Goal: Task Accomplishment & Management: Manage account settings

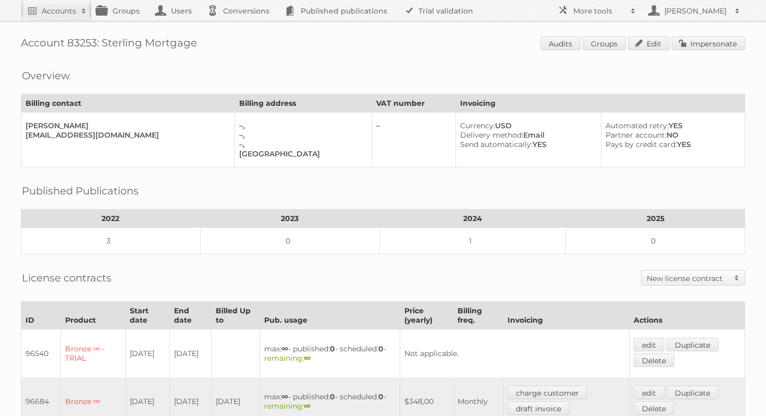
drag, startPoint x: 202, startPoint y: 43, endPoint x: 104, endPoint y: 43, distance: 97.5
click at [104, 43] on h1 "Account 83253: Sterling Mortgage Audits Groups Edit Impersonate" at bounding box center [383, 44] width 724 height 16
copy h1 "Sterling Mortgage"
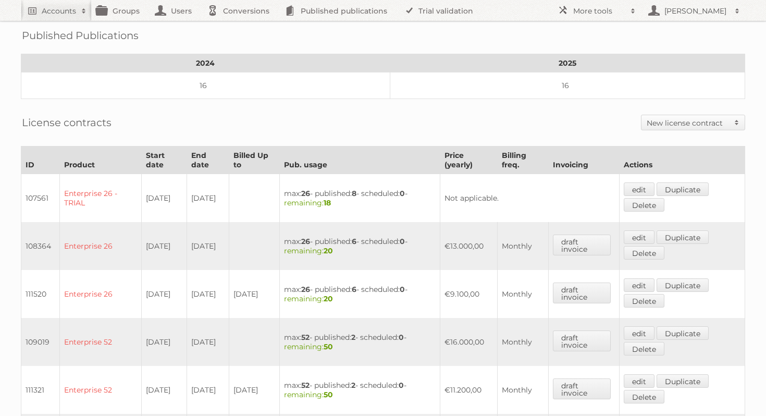
scroll to position [300, 0]
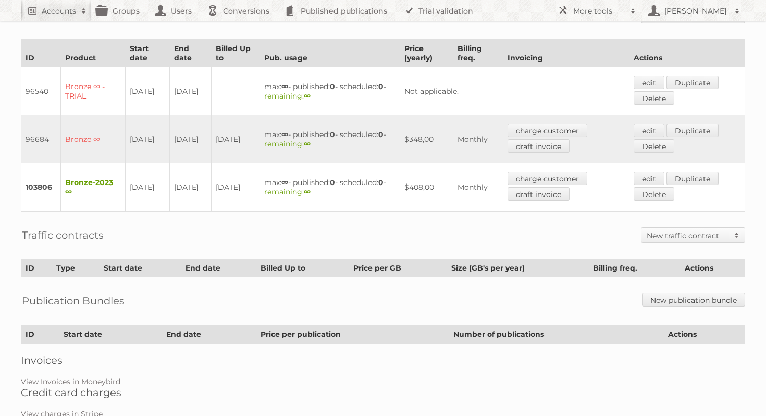
scroll to position [287, 0]
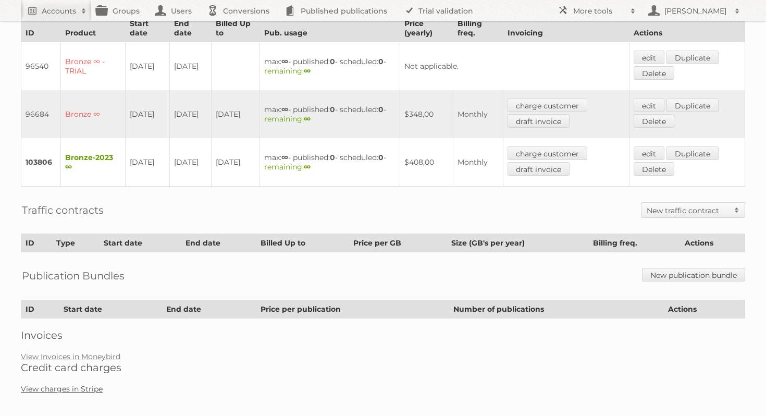
click at [77, 384] on link "View charges in Stripe" at bounding box center [62, 388] width 82 height 9
click at [76, 352] on link "View Invoices in Moneybird" at bounding box center [71, 356] width 100 height 9
click at [660, 146] on link "edit" at bounding box center [649, 153] width 31 height 14
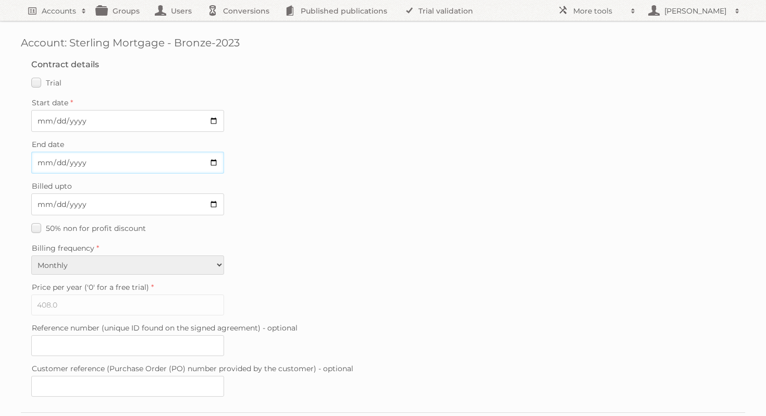
click at [209, 164] on input "2025-08-31" at bounding box center [127, 163] width 193 height 22
type input "2025-07-31"
click at [210, 205] on input "[DATE]" at bounding box center [127, 204] width 193 height 22
type input "2025-07-31"
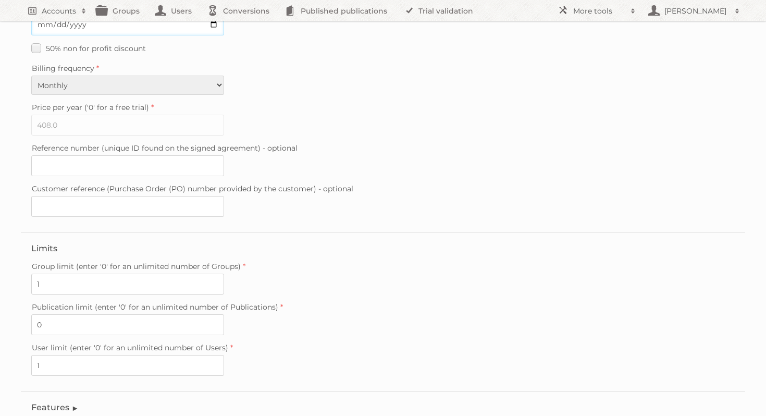
scroll to position [250, 0]
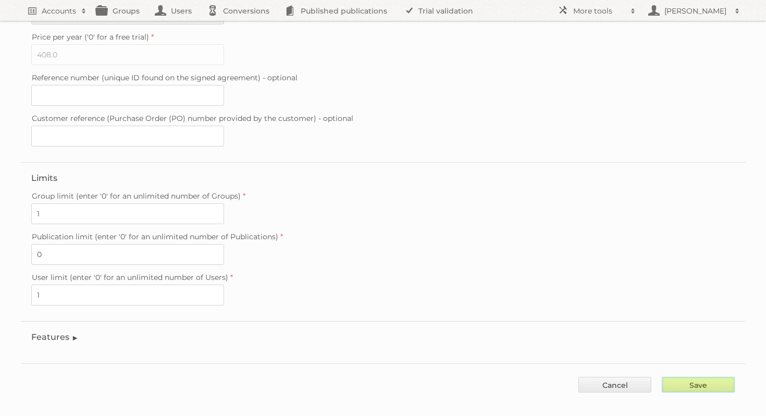
click at [706, 377] on input "Save" at bounding box center [698, 385] width 73 height 16
type input "..."
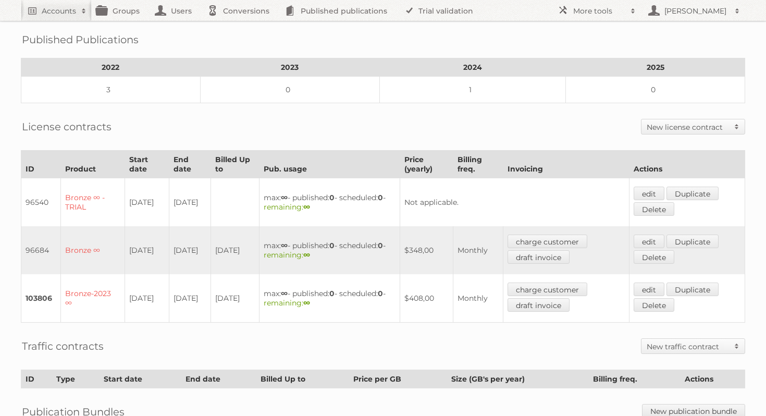
scroll to position [154, 0]
